Goal: Task Accomplishment & Management: Manage account settings

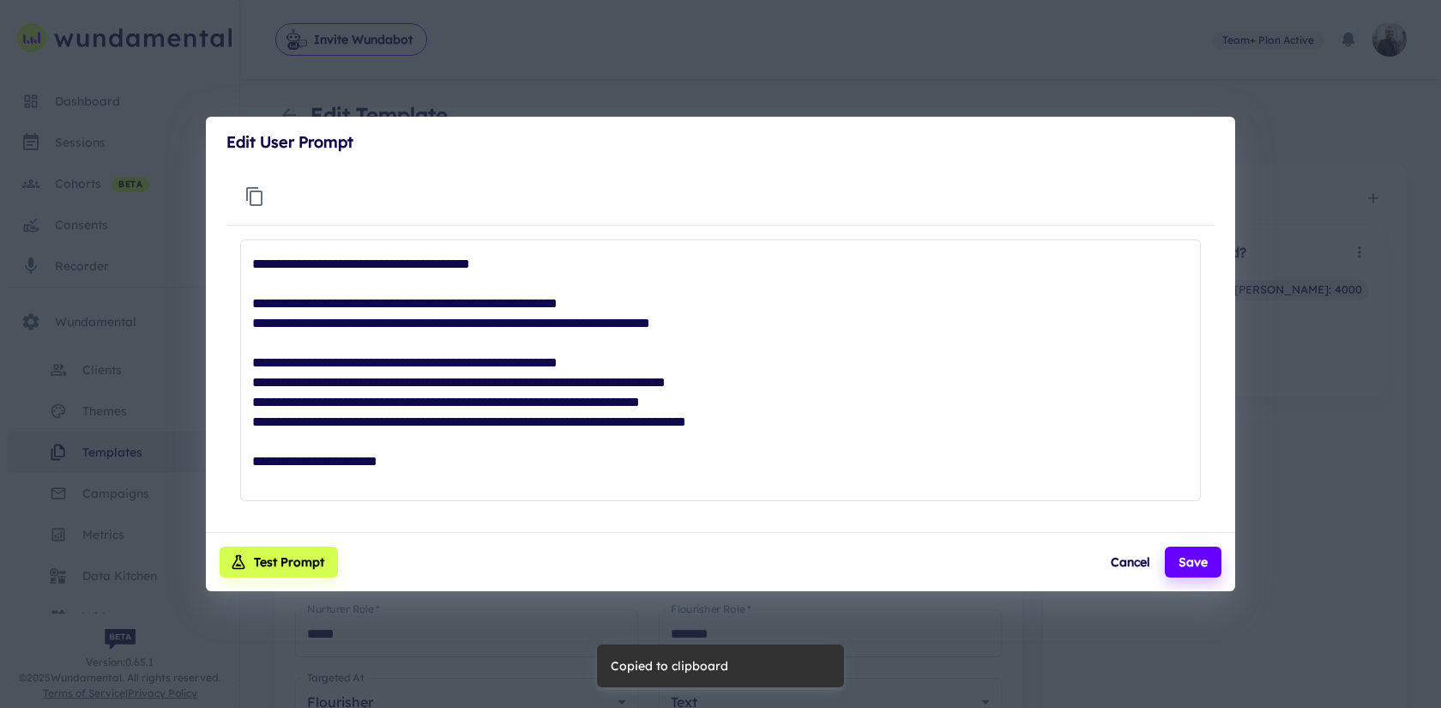
scroll to position [79, 0]
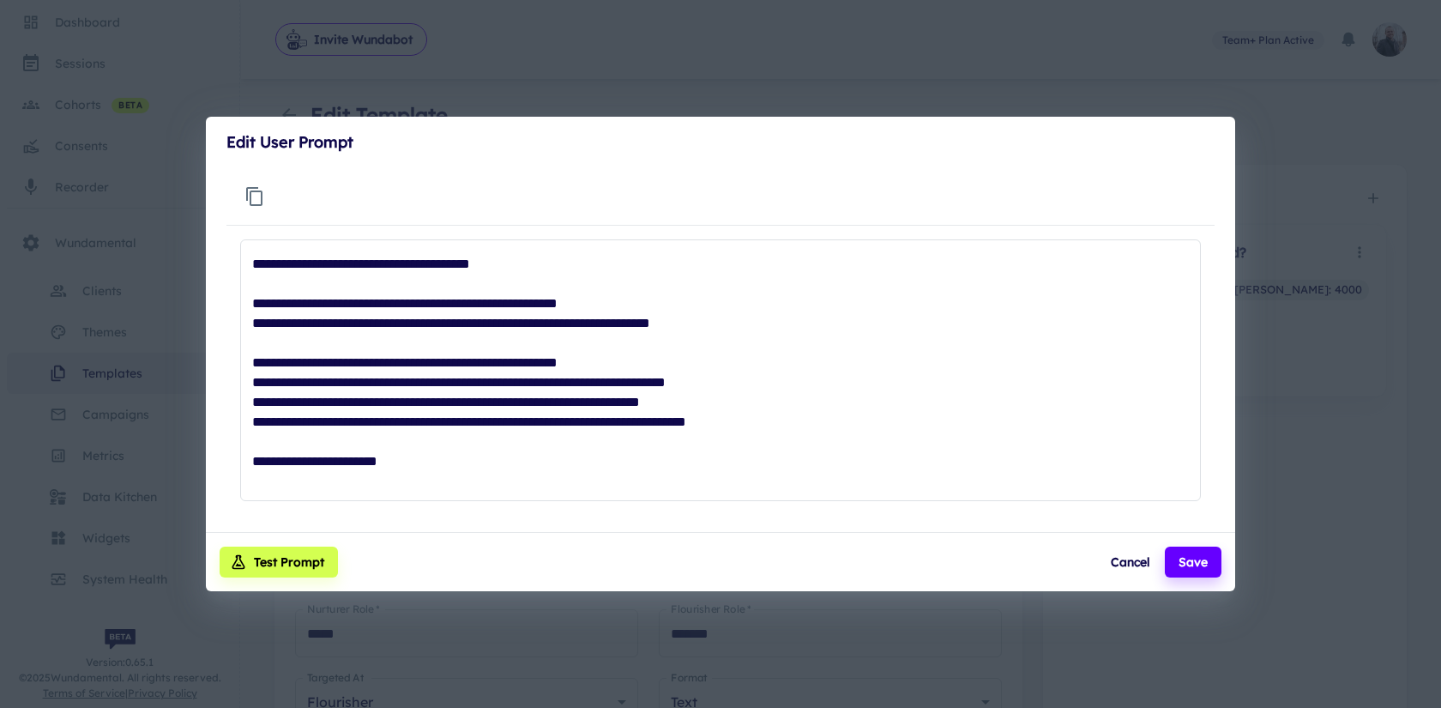
click at [632, 84] on div "Edit User Prompt * ​ Test Prompt Cancel Save" at bounding box center [720, 354] width 1441 height 708
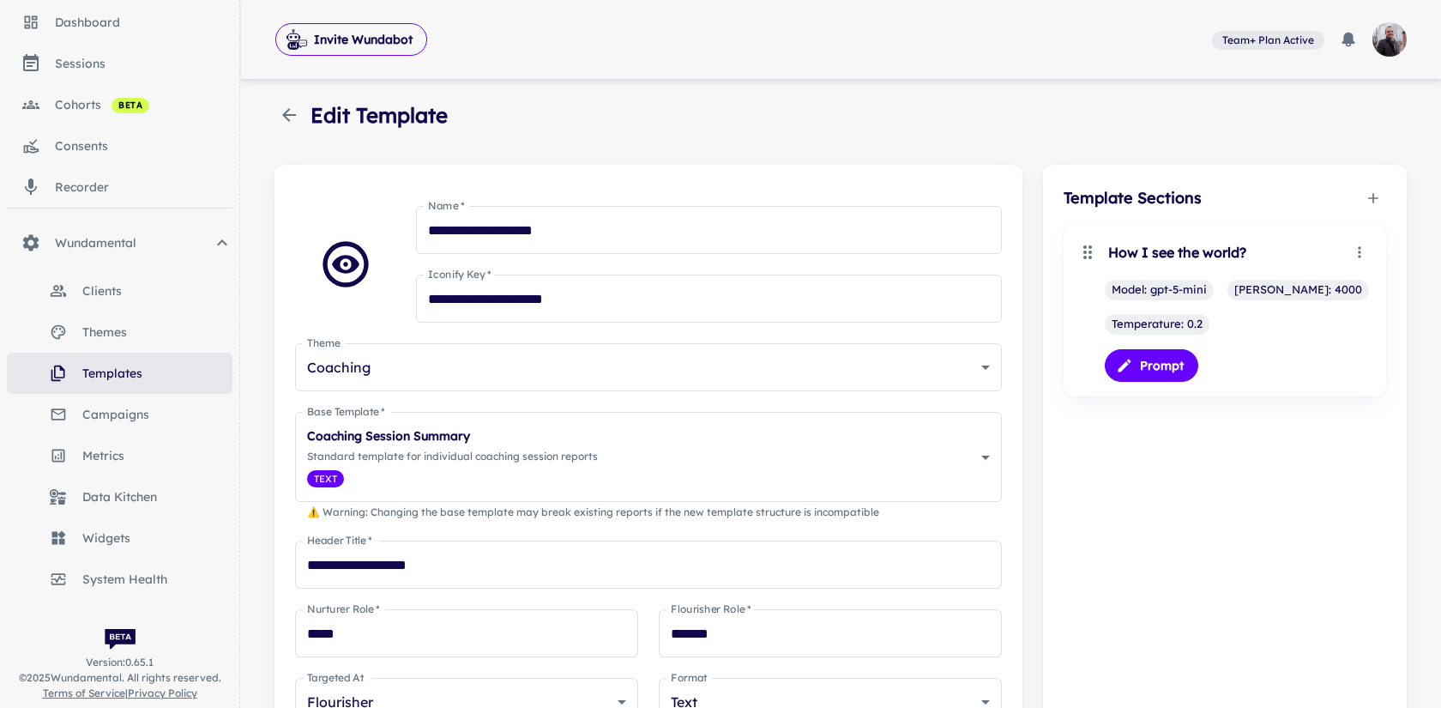
click at [114, 294] on span "clients" at bounding box center [157, 290] width 150 height 19
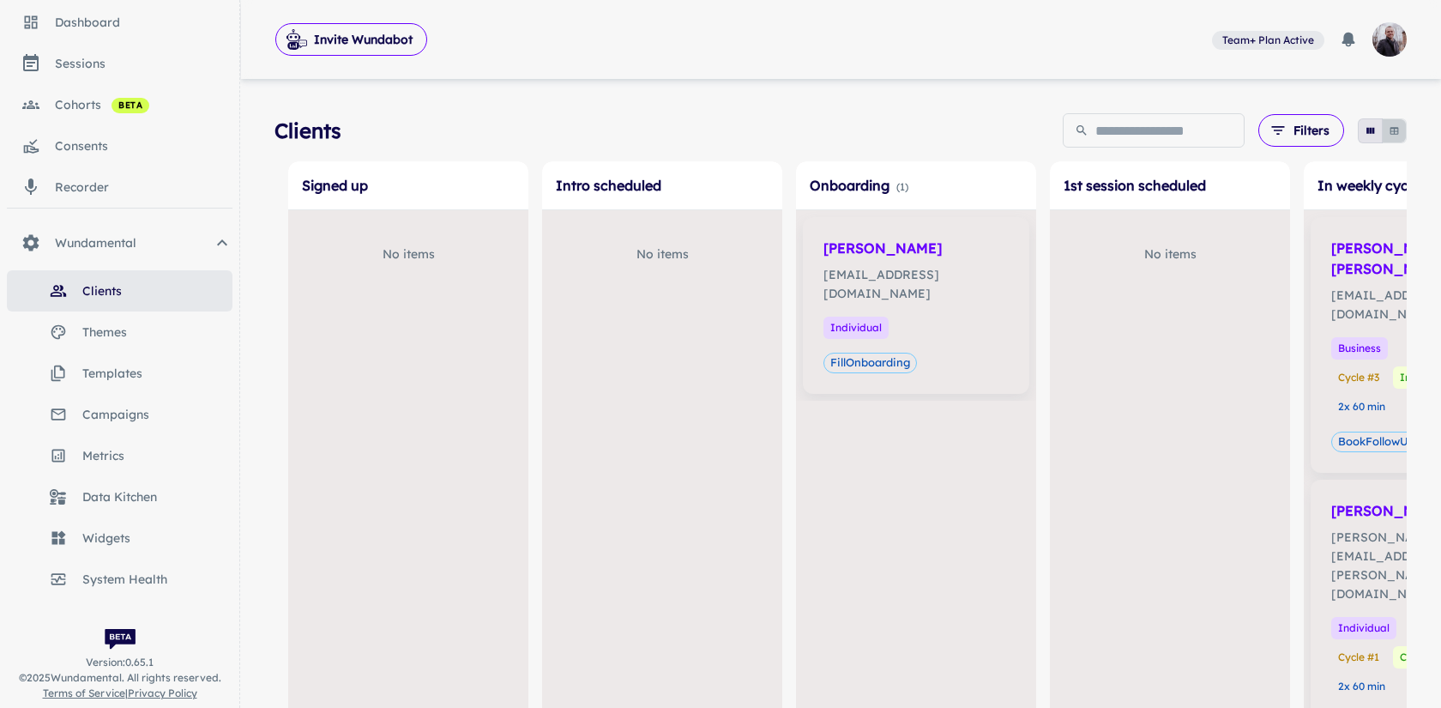
click at [1395, 130] on icon "button" at bounding box center [1394, 130] width 11 height 11
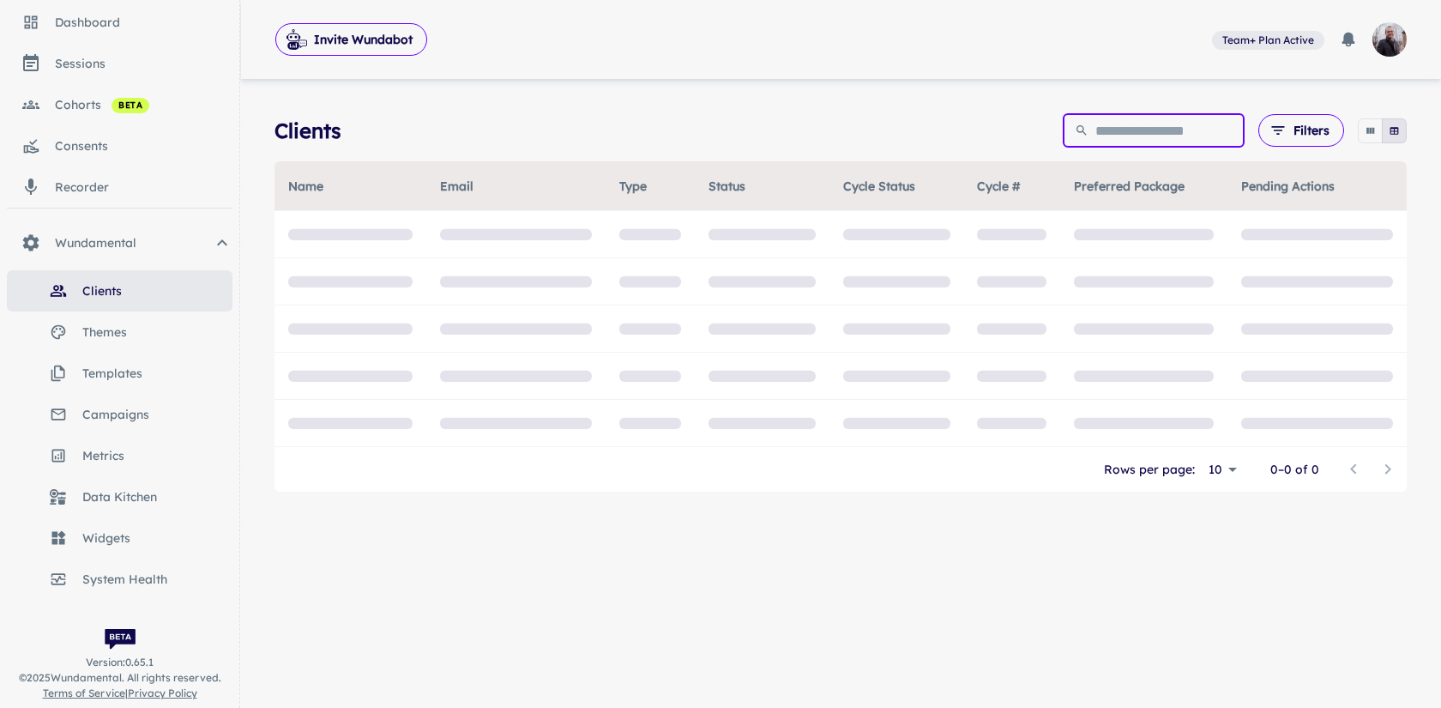
click at [1160, 126] on input "text" at bounding box center [1169, 130] width 149 height 34
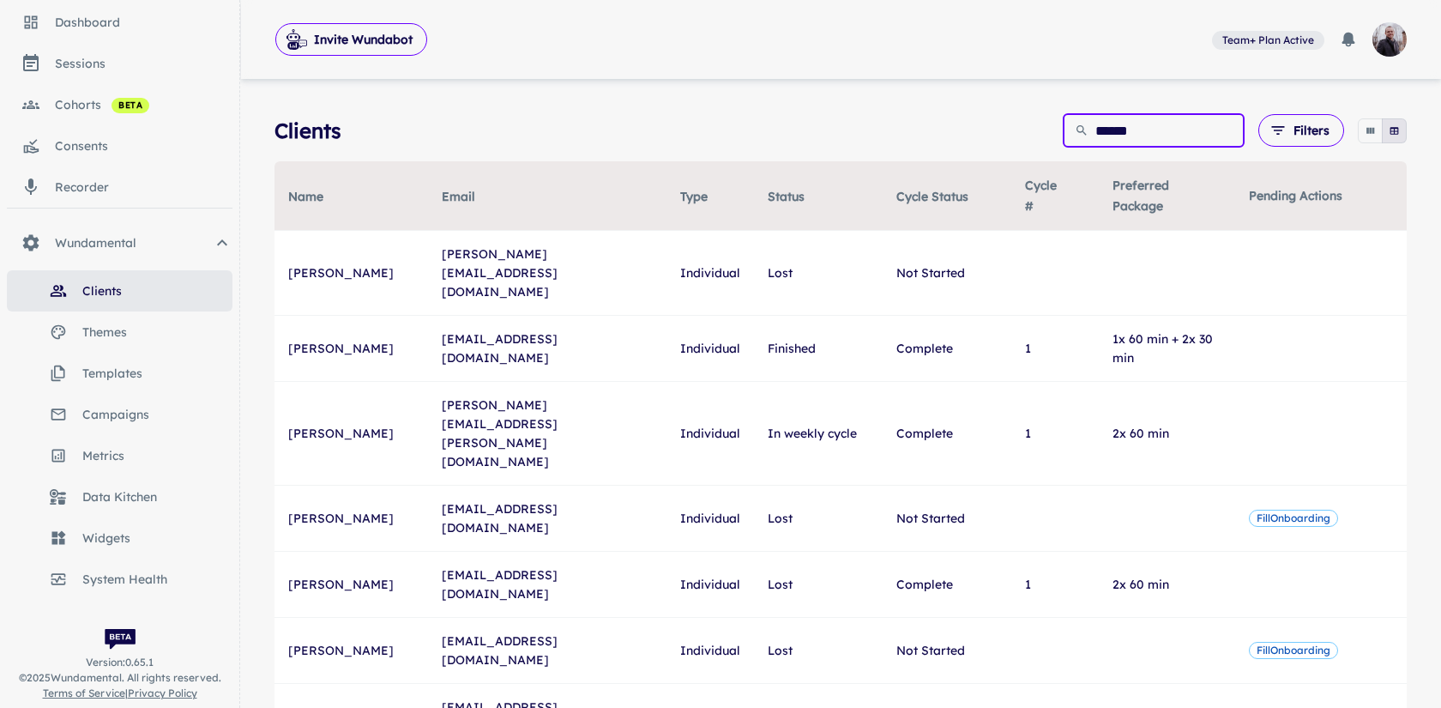
click at [1113, 132] on input "******" at bounding box center [1169, 130] width 149 height 34
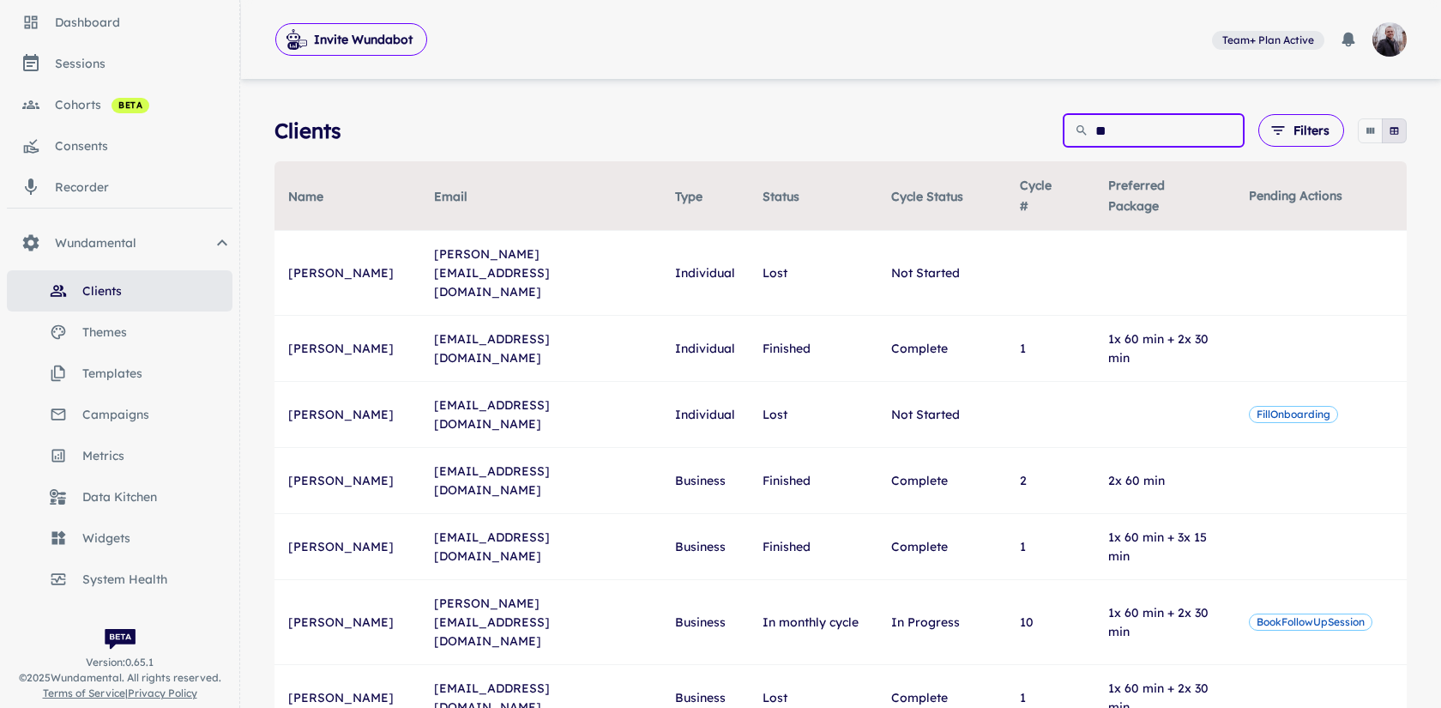
type input "*"
click at [757, 156] on div "Clients ​ ​ Filters 0 Name Email Type Status Cycle Status Cycle # Preferred Pac…" at bounding box center [840, 543] width 1132 height 860
